Goal: Find contact information: Find contact information

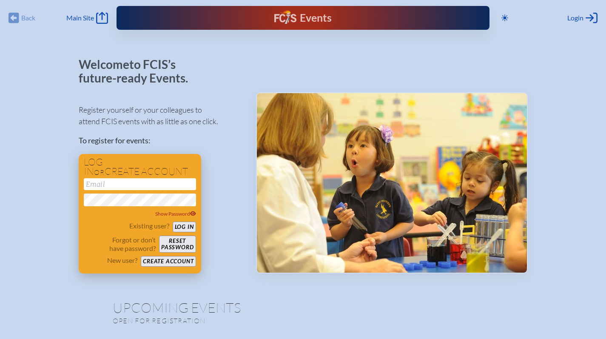
type input "[EMAIL_ADDRESS][DOMAIN_NAME]"
click at [191, 227] on button "Log in" at bounding box center [184, 227] width 23 height 11
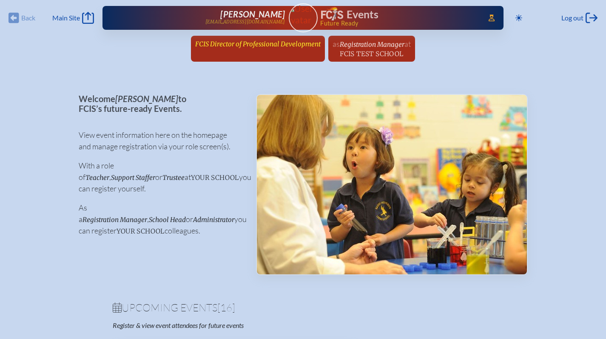
click at [226, 41] on span "FCIS Director of Professional Development" at bounding box center [257, 44] width 125 height 8
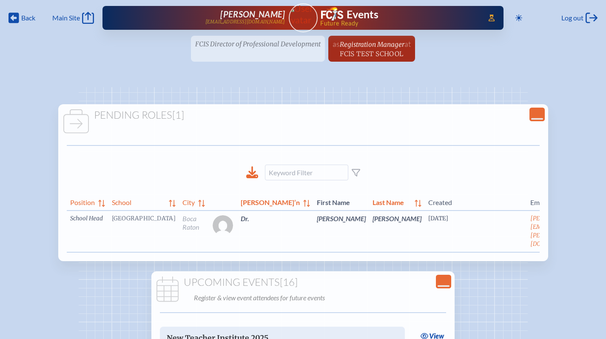
scroll to position [0, 23]
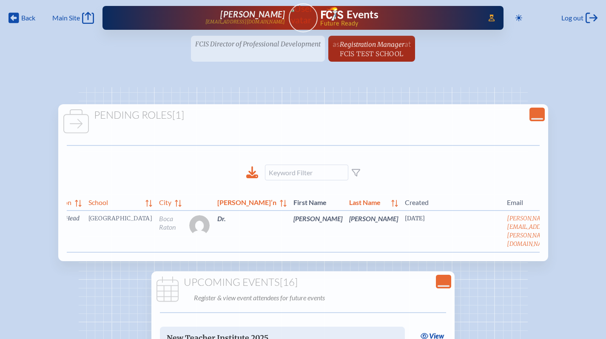
click at [563, 229] on link "edit Person’s Details" at bounding box center [577, 231] width 28 height 27
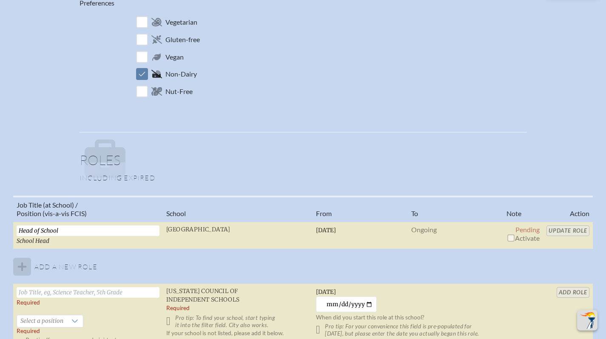
scroll to position [519, 0]
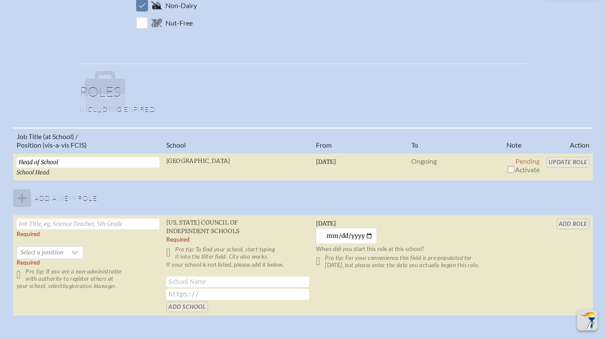
click at [529, 170] on span "Activate" at bounding box center [523, 169] width 33 height 8
click at [511, 168] on input "checkbox" at bounding box center [510, 169] width 7 height 7
checkbox input "true"
click at [556, 162] on input "Update Role" at bounding box center [568, 162] width 43 height 11
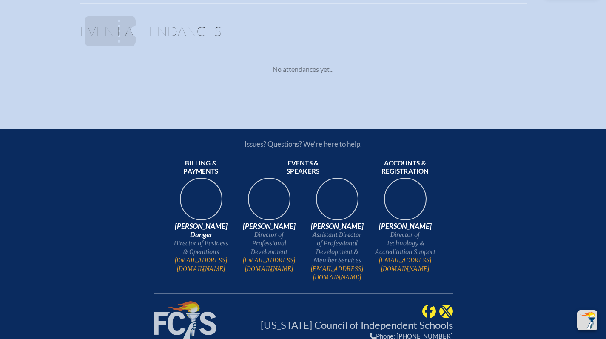
scroll to position [877, 0]
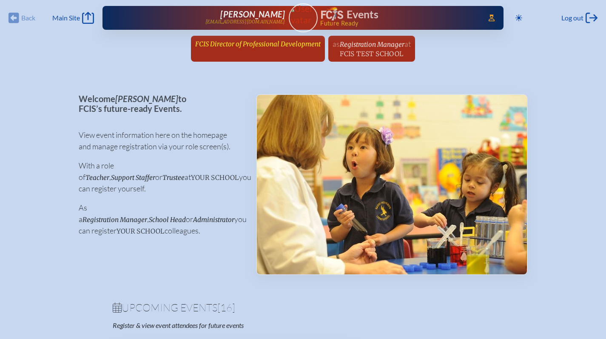
click at [258, 45] on span "FCIS Director of Professional Development" at bounding box center [257, 44] width 125 height 8
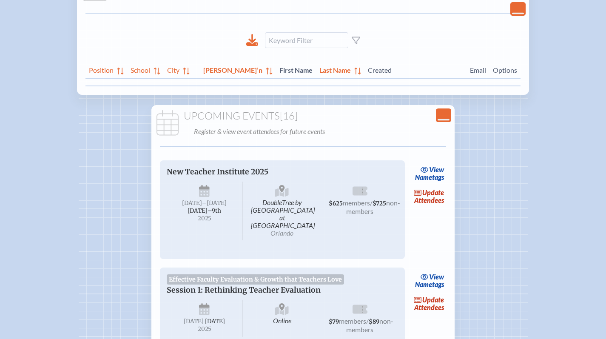
scroll to position [148, 0]
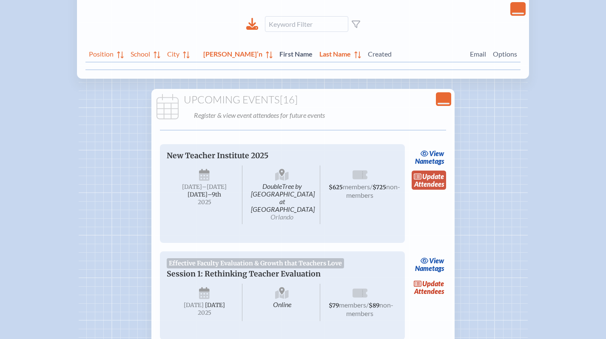
click at [436, 181] on link "update Attendees" at bounding box center [429, 181] width 35 height 20
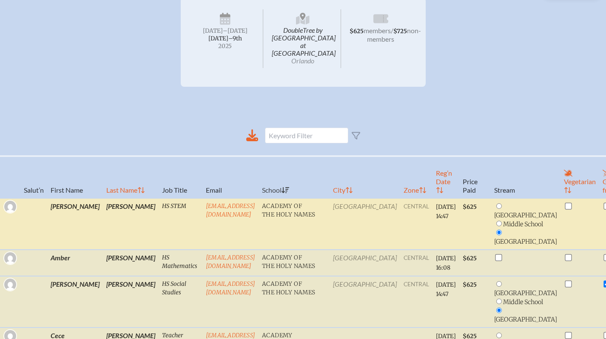
scroll to position [138, 0]
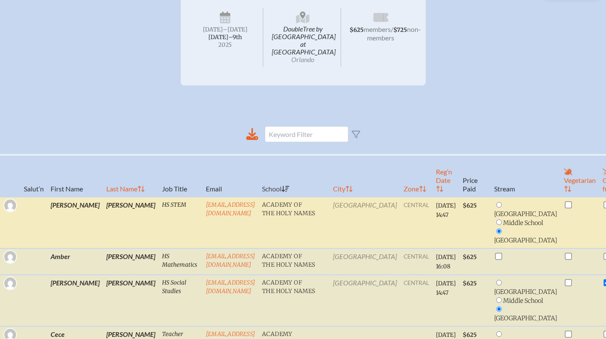
drag, startPoint x: 276, startPoint y: 194, endPoint x: 158, endPoint y: 199, distance: 117.9
click at [158, 248] on tr "Rodrigo Badilla Lopez HS STEM RBadillaLopez@holynamestpa.org Academy of the Hol…" at bounding box center [349, 261] width 698 height 26
copy tr "RBadillaLopez@holynamestpa.org"
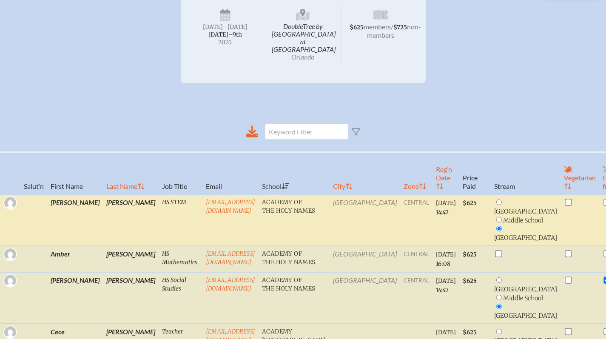
scroll to position [171, 0]
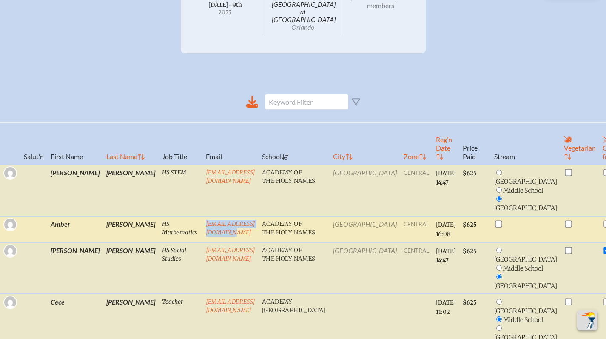
drag, startPoint x: 259, startPoint y: 230, endPoint x: 162, endPoint y: 228, distance: 96.6
click at [202, 228] on td "ACastro@holynamestpa.org" at bounding box center [230, 229] width 56 height 26
copy link "ACastro@holynamestpa.org"
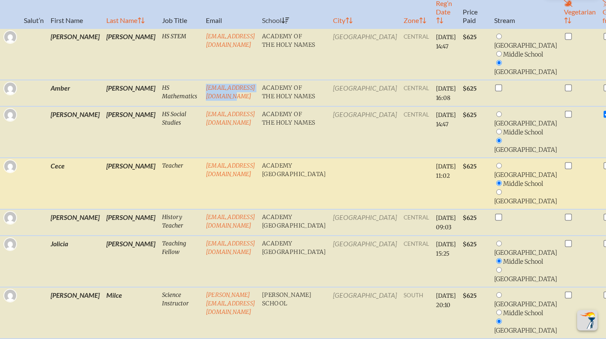
scroll to position [324, 0]
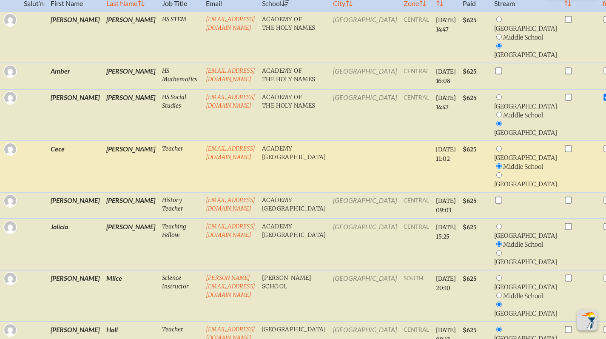
click at [209, 192] on td "CGude@academyprep.org" at bounding box center [230, 166] width 56 height 51
drag, startPoint x: 245, startPoint y: 164, endPoint x: 159, endPoint y: 163, distance: 86.3
click at [159, 192] on tr "Cece Gude Teacher CGude@academyprep.org Academy Prep Center of Lakeland 2025/08…" at bounding box center [349, 205] width 698 height 26
copy tr "CGude@academyprep.org"
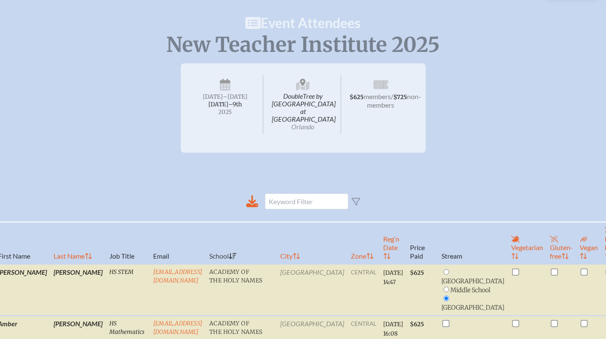
scroll to position [84, 6]
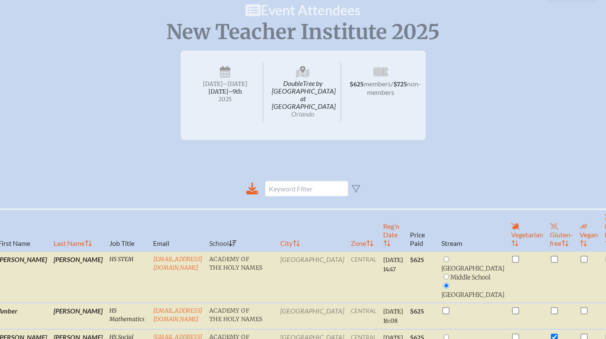
click at [470, 127] on div "New Teacher Institute 2025 DoubleTree by Hilton Hotel Orlando at SeaWorld Orlan…" at bounding box center [303, 95] width 606 height 89
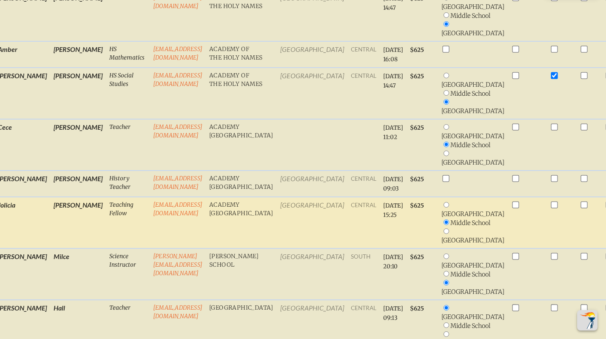
scroll to position [345, 0]
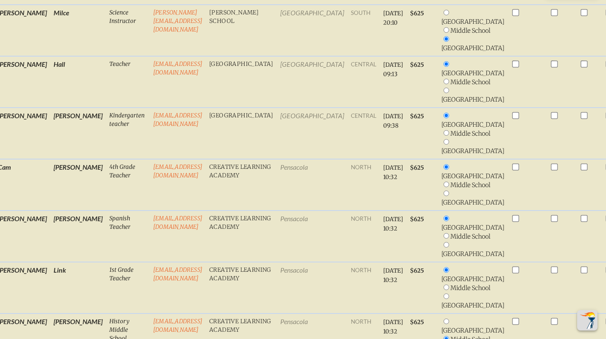
drag, startPoint x: 94, startPoint y: 345, endPoint x: 199, endPoint y: 340, distance: 104.7
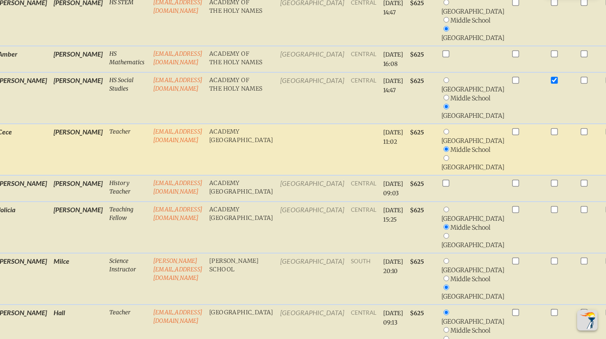
scroll to position [343, 0]
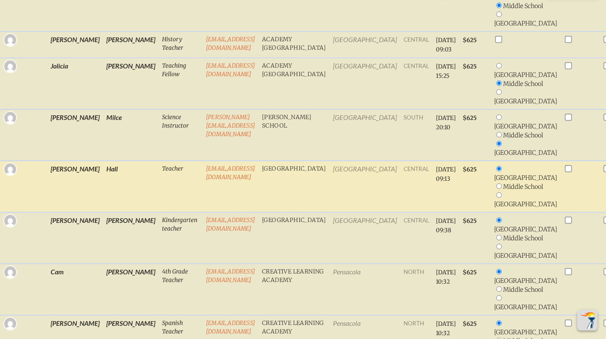
scroll to position [487, 0]
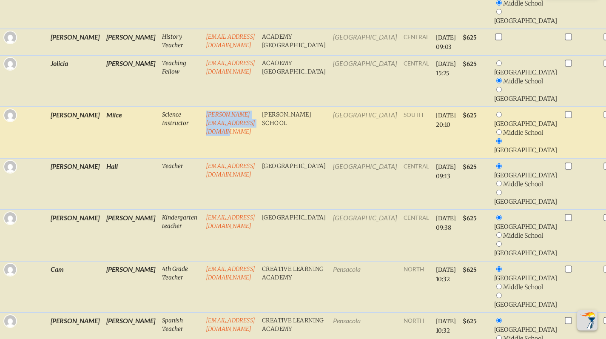
drag, startPoint x: 269, startPoint y: 155, endPoint x: 162, endPoint y: 151, distance: 107.7
click at [202, 151] on td "abigail.milce@thebenjaminschool.org" at bounding box center [230, 132] width 56 height 51
copy link "abigail.milce@thebenjaminschool.org"
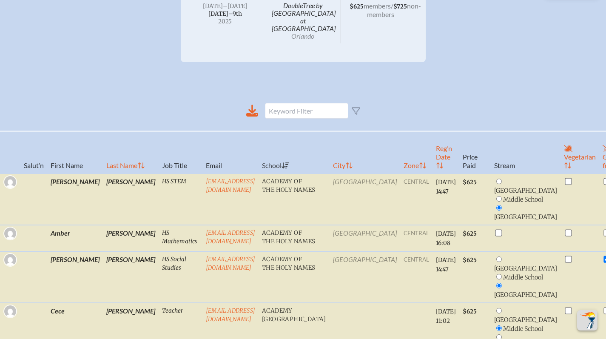
scroll to position [219, 0]
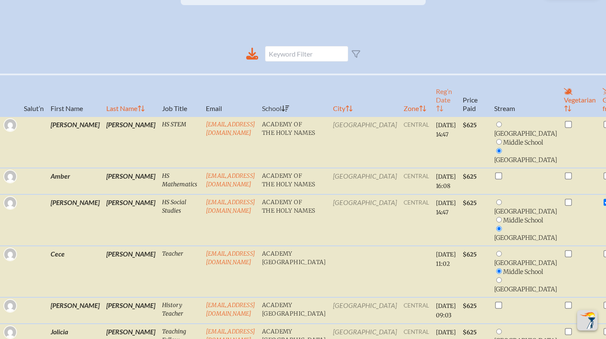
click at [433, 102] on th "Reg’n Date" at bounding box center [446, 95] width 27 height 42
checkbox input "false"
radio input "true"
radio input "false"
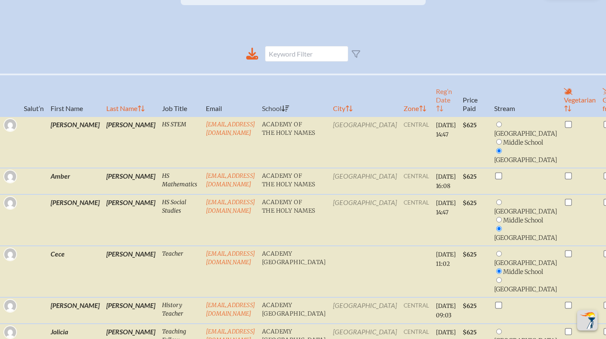
radio input "true"
checkbox input "true"
checkbox input "false"
radio input "false"
checkbox input "true"
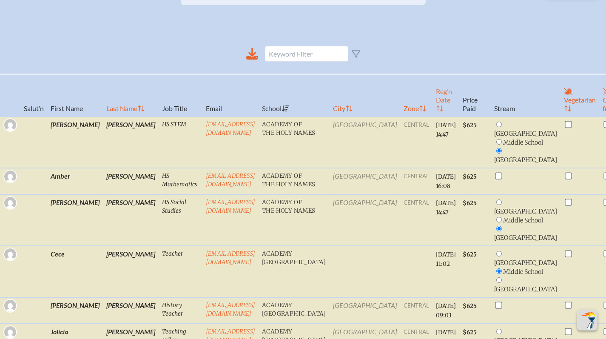
radio input "true"
checkbox input "true"
radio input "true"
radio input "false"
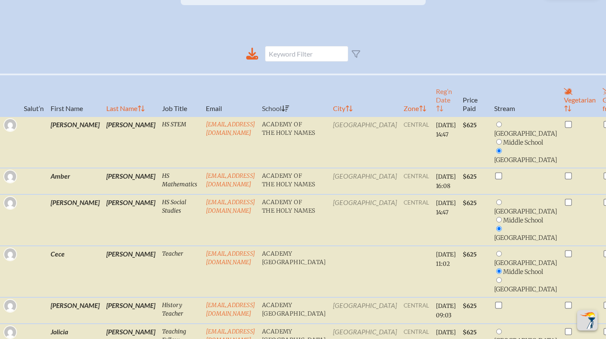
radio input "true"
checkbox input "false"
radio input "true"
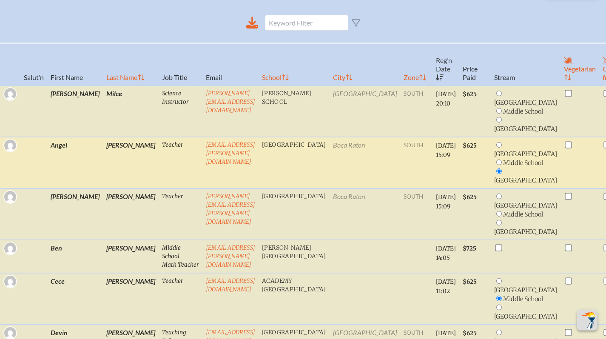
scroll to position [248, 0]
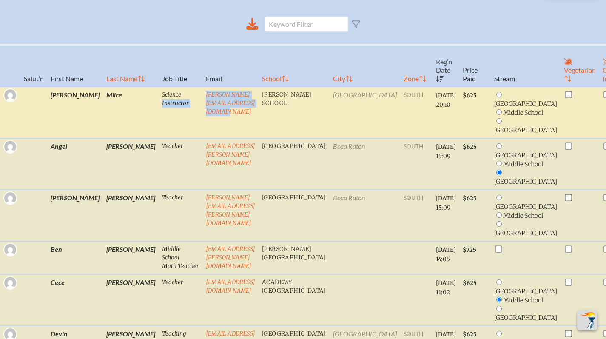
drag, startPoint x: 275, startPoint y: 84, endPoint x: 152, endPoint y: 86, distance: 122.5
click at [152, 138] on tr "Abigail Milce Science Instructor abigail.milce@thebenjaminschool.org Benjamin S…" at bounding box center [349, 163] width 698 height 51
click at [202, 118] on td "[PERSON_NAME][EMAIL_ADDRESS][DOMAIN_NAME]" at bounding box center [230, 112] width 56 height 51
drag, startPoint x: 272, startPoint y: 88, endPoint x: 172, endPoint y: 83, distance: 100.1
click at [147, 138] on tr "Abigail Milce Science Instructor abigail.milce@thebenjaminschool.org Benjamin S…" at bounding box center [349, 163] width 698 height 51
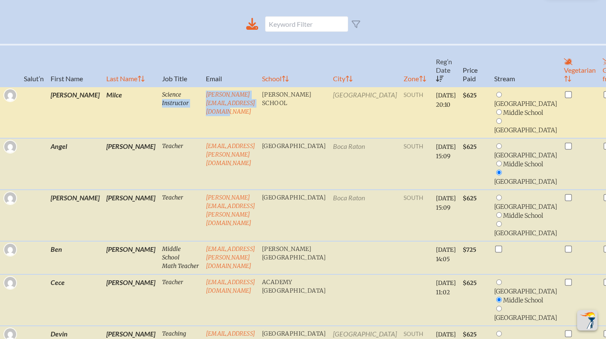
click at [210, 123] on td "[PERSON_NAME][EMAIL_ADDRESS][DOMAIN_NAME]" at bounding box center [230, 112] width 56 height 51
drag, startPoint x: 265, startPoint y: 88, endPoint x: 164, endPoint y: 89, distance: 100.8
click at [202, 89] on td "[PERSON_NAME][EMAIL_ADDRESS][DOMAIN_NAME]" at bounding box center [230, 112] width 56 height 51
copy link "[PERSON_NAME][EMAIL_ADDRESS][DOMAIN_NAME]"
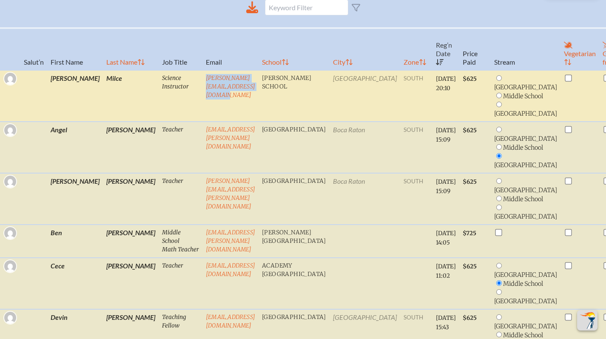
scroll to position [267, 0]
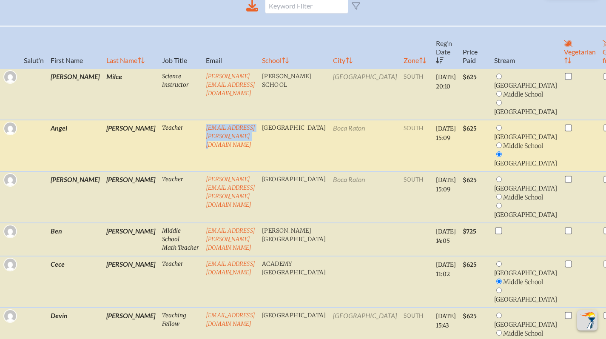
drag, startPoint x: 271, startPoint y: 134, endPoint x: 163, endPoint y: 125, distance: 108.8
click at [202, 125] on td "[EMAIL_ADDRESS][PERSON_NAME][DOMAIN_NAME]" at bounding box center [230, 145] width 56 height 51
copy link "[EMAIL_ADDRESS][PERSON_NAME][DOMAIN_NAME]"
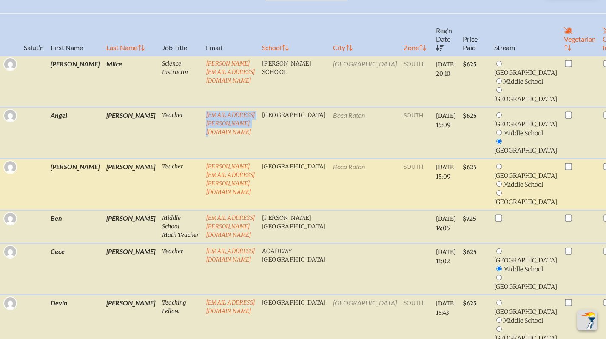
scroll to position [300, 0]
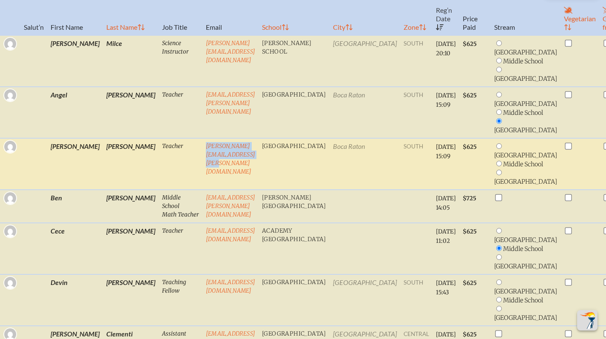
drag, startPoint x: 270, startPoint y: 159, endPoint x: 164, endPoint y: 158, distance: 105.9
click at [202, 158] on td "[PERSON_NAME][EMAIL_ADDRESS][PERSON_NAME][DOMAIN_NAME]" at bounding box center [230, 163] width 56 height 51
copy link "[PERSON_NAME][EMAIL_ADDRESS][PERSON_NAME][DOMAIN_NAME]"
click at [221, 190] on td "[PERSON_NAME][EMAIL_ADDRESS][PERSON_NAME][DOMAIN_NAME]" at bounding box center [230, 163] width 56 height 51
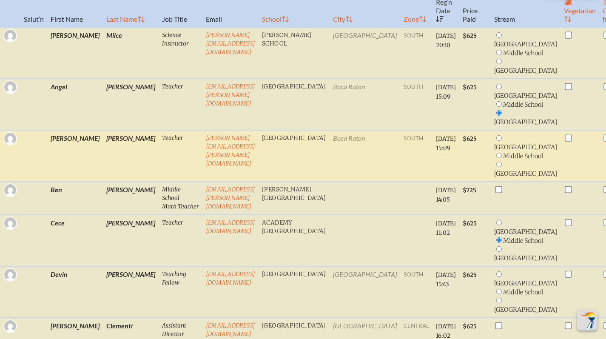
scroll to position [312, 0]
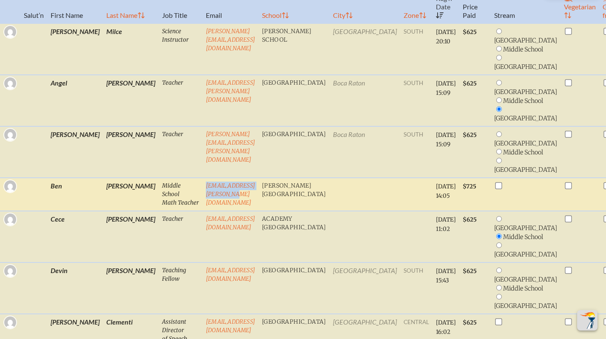
drag, startPoint x: 237, startPoint y: 202, endPoint x: 164, endPoint y: 206, distance: 73.3
click at [202, 206] on td "[EMAIL_ADDRESS][PERSON_NAME][DOMAIN_NAME]" at bounding box center [230, 194] width 56 height 33
copy link "[EMAIL_ADDRESS][PERSON_NAME][DOMAIN_NAME]"
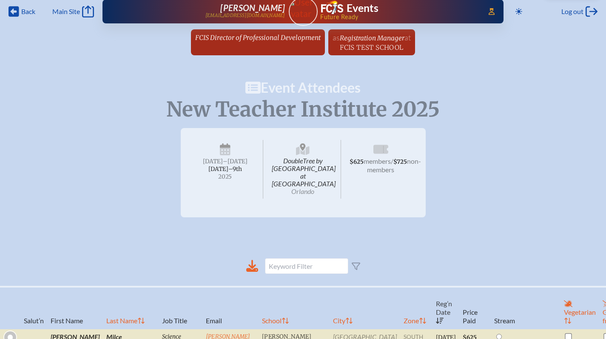
scroll to position [0, 0]
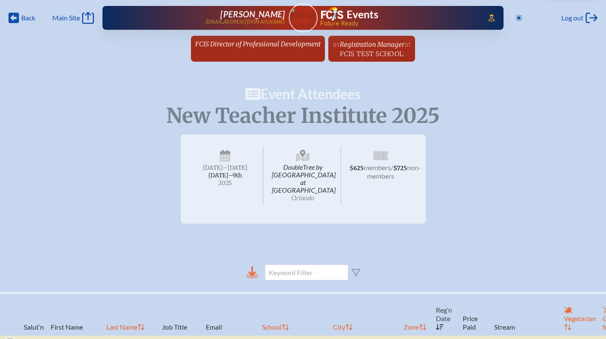
click at [253, 266] on icon at bounding box center [252, 271] width 8 height 10
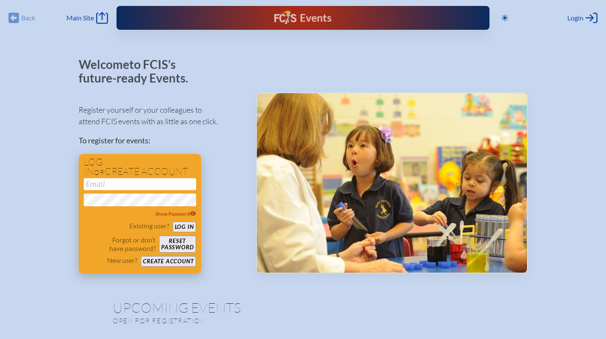
type input "[EMAIL_ADDRESS][DOMAIN_NAME]"
click at [176, 227] on button "Log in" at bounding box center [184, 227] width 23 height 11
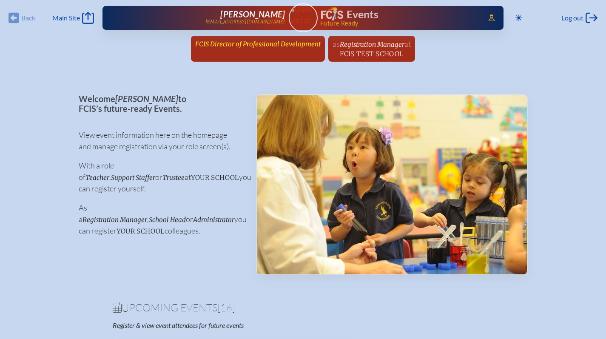
click at [242, 40] on span "FCIS Director of Professional Development" at bounding box center [257, 44] width 125 height 8
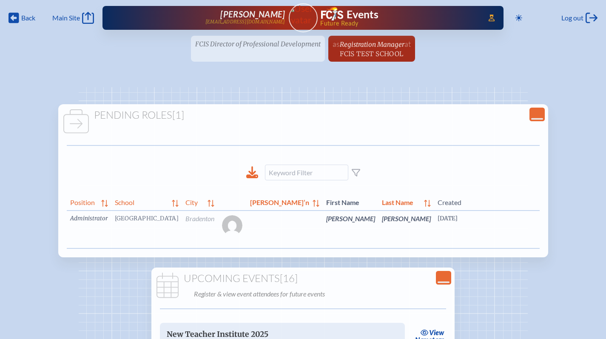
scroll to position [0, 17]
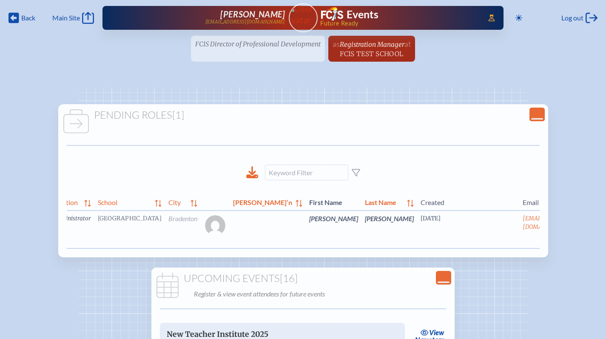
click at [579, 230] on link "edit Person’s Details" at bounding box center [593, 231] width 28 height 27
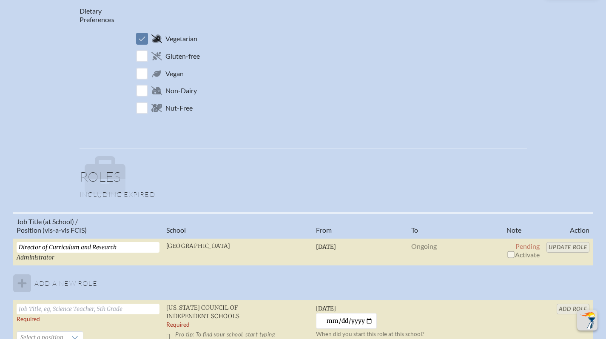
scroll to position [571, 0]
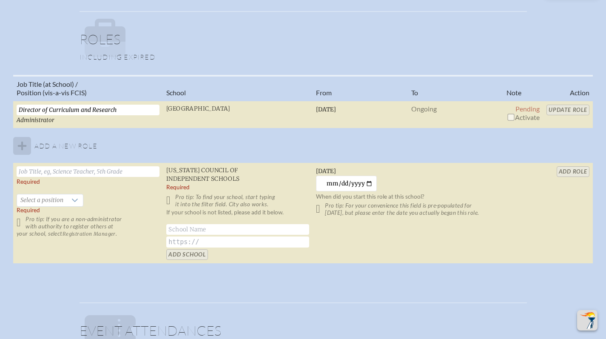
click at [508, 118] on input "checkbox" at bounding box center [510, 117] width 7 height 7
checkbox input "true"
click at [557, 109] on input "Update Role" at bounding box center [568, 110] width 43 height 11
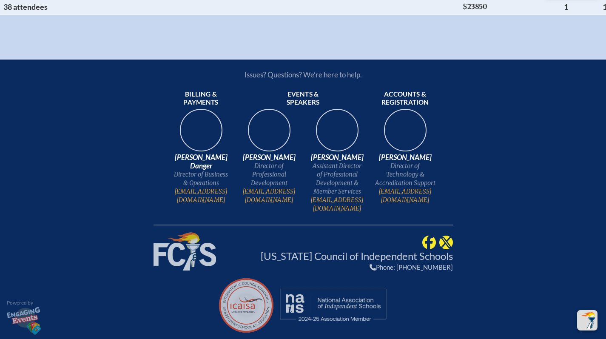
scroll to position [2323, 0]
